Goal: Task Accomplishment & Management: Manage account settings

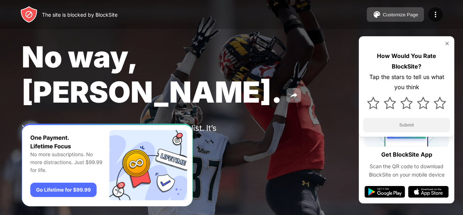
click at [392, 13] on div "Customize Page" at bounding box center [400, 14] width 35 height 5
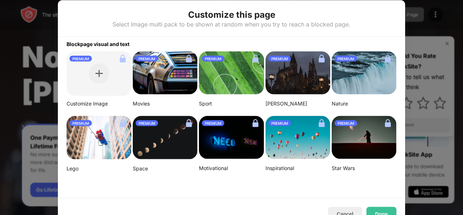
click at [408, 20] on div at bounding box center [231, 107] width 463 height 215
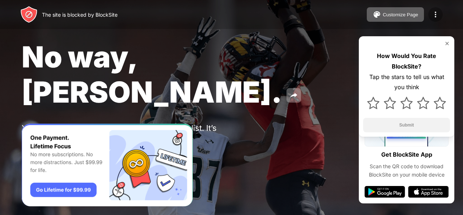
click at [434, 11] on img at bounding box center [435, 14] width 9 height 9
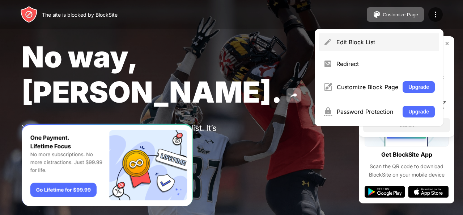
click at [353, 41] on div "Edit Block List" at bounding box center [386, 41] width 98 height 7
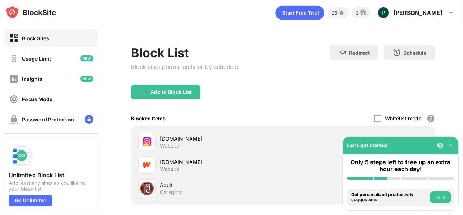
scroll to position [71, 0]
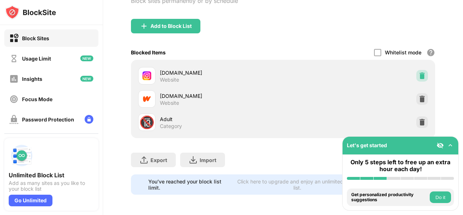
click at [419, 72] on img at bounding box center [422, 75] width 7 height 7
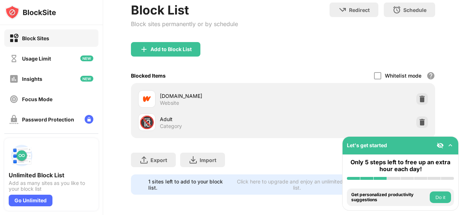
scroll to position [48, 0]
click at [175, 46] on div "Add to Block List" at bounding box center [171, 49] width 41 height 6
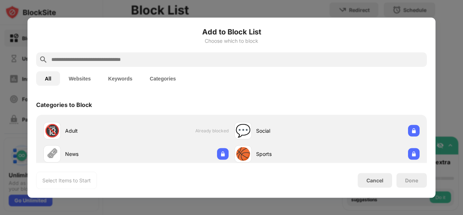
click at [184, 59] on input "text" at bounding box center [238, 59] width 374 height 9
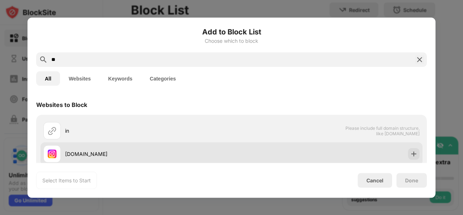
type input "**"
click at [75, 153] on div "[DOMAIN_NAME]" at bounding box center [148, 154] width 167 height 8
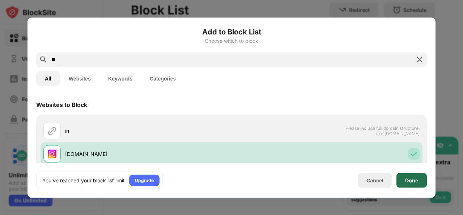
click at [416, 177] on div "Done" at bounding box center [411, 180] width 13 height 6
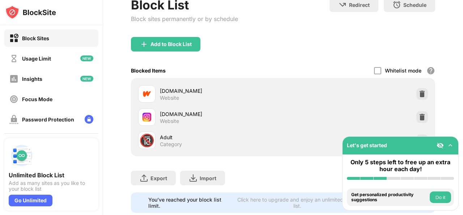
scroll to position [71, 0]
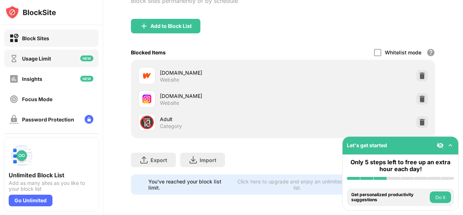
click at [38, 54] on div "Usage Limit" at bounding box center [30, 58] width 42 height 9
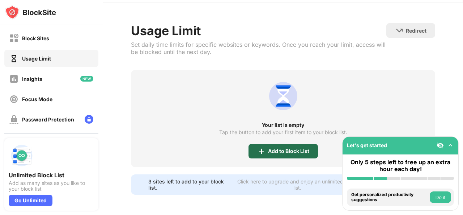
click at [293, 148] on div "Add to Block List" at bounding box center [288, 151] width 41 height 6
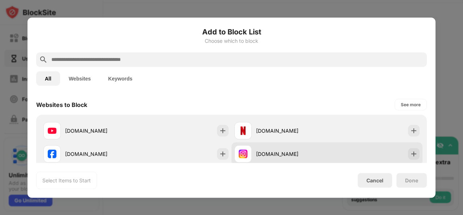
click at [266, 154] on div "[DOMAIN_NAME]" at bounding box center [291, 154] width 71 height 8
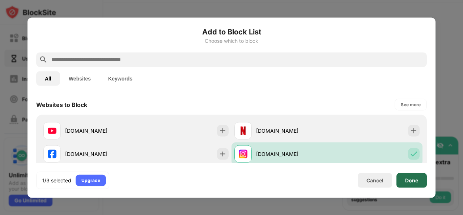
click at [404, 181] on div "Done" at bounding box center [412, 180] width 30 height 14
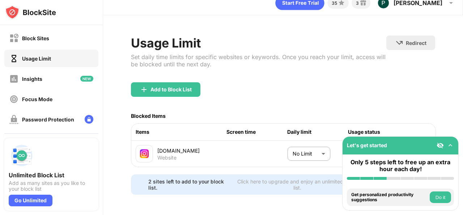
scroll to position [17, 0]
click at [314, 144] on body "Block Sites Usage Limit Insights Focus Mode Password Protection Custom Block Pa…" at bounding box center [231, 107] width 463 height 215
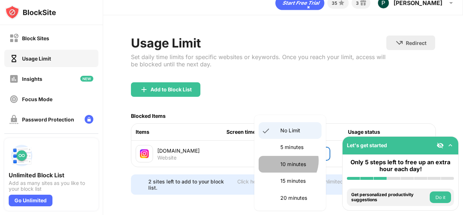
click at [285, 160] on p "10 minutes" at bounding box center [299, 164] width 37 height 8
type input "**"
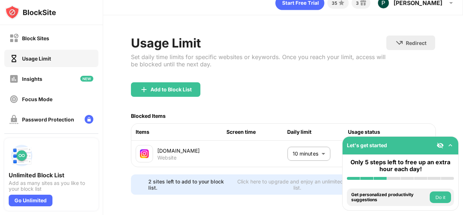
click at [378, 82] on div "Add to Block List" at bounding box center [283, 95] width 304 height 26
